Goal: Communication & Community: Answer question/provide support

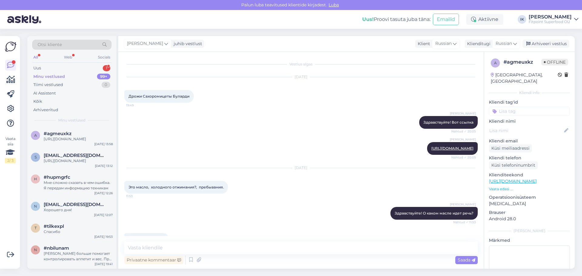
scroll to position [953, 0]
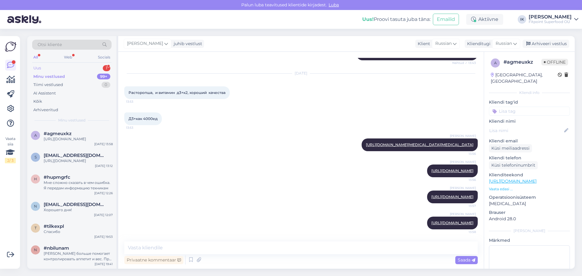
click at [56, 67] on div "Uus 1" at bounding box center [71, 68] width 79 height 8
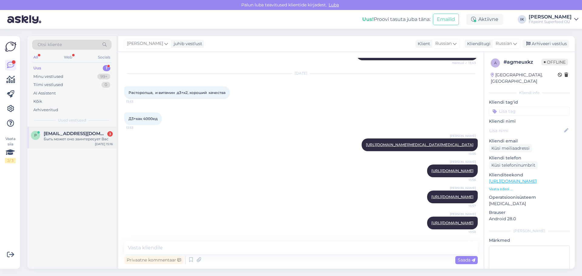
click at [62, 140] on div "Быть может оно заинтересует Вас" at bounding box center [78, 138] width 69 height 5
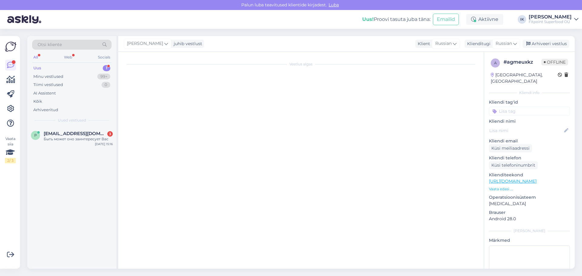
scroll to position [0, 0]
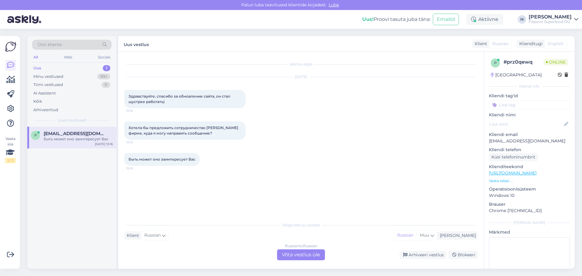
click at [292, 253] on div "Russian to Russian Võta vestlus üle" at bounding box center [301, 254] width 48 height 11
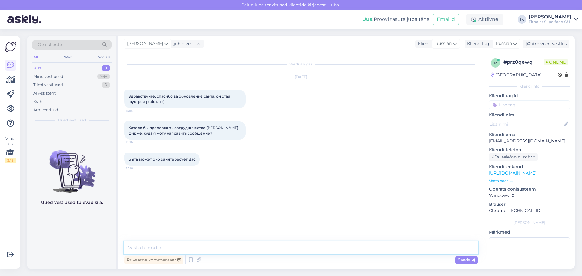
click at [160, 245] on textarea at bounding box center [300, 247] width 353 height 13
type textarea "Добрый день!"
click at [155, 248] on textarea at bounding box center [300, 247] width 353 height 13
paste textarea "[EMAIL_ADDRESS][DOMAIN_NAME]"
type textarea "Можете написать сюда [EMAIL_ADDRESS][DOMAIN_NAME]"
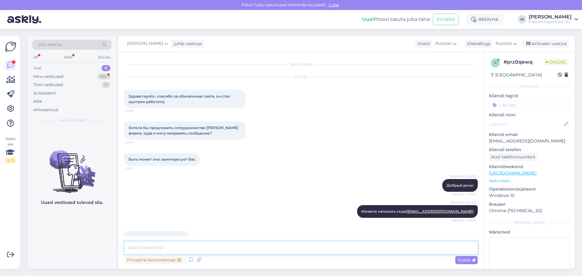
scroll to position [15, 0]
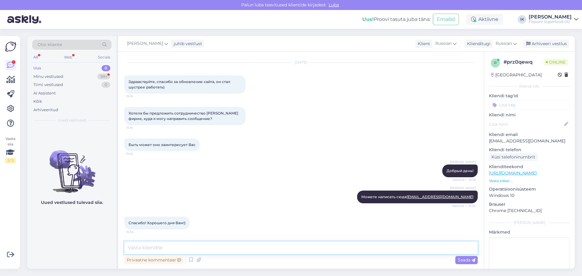
click at [175, 246] on textarea at bounding box center [300, 247] width 353 height 13
type textarea "Хорошего дня!"
